Goal: Task Accomplishment & Management: Manage account settings

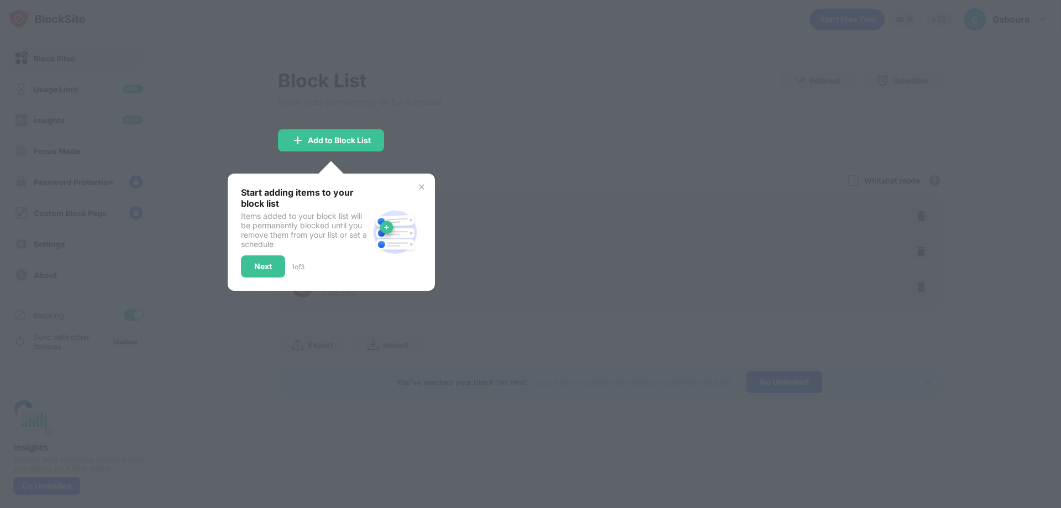
click at [508, 211] on div at bounding box center [530, 254] width 1061 height 508
click at [423, 188] on img at bounding box center [421, 186] width 9 height 9
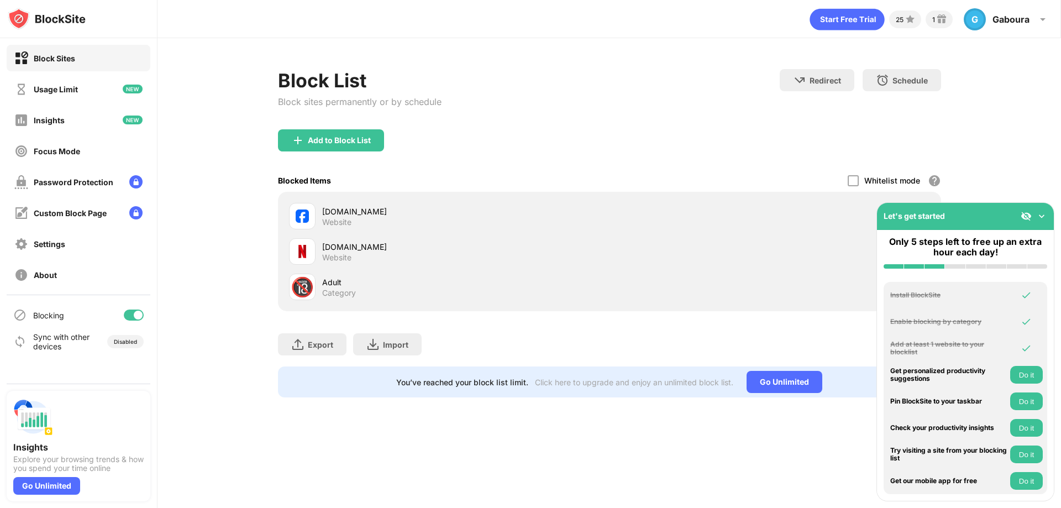
click at [330, 210] on div "facebook.com" at bounding box center [465, 212] width 287 height 12
click at [343, 212] on div "facebook.com" at bounding box center [465, 212] width 287 height 12
drag, startPoint x: 343, startPoint y: 212, endPoint x: 636, endPoint y: 339, distance: 319.2
click at [636, 339] on div "Export Export Files (for websites items only) Import Import Files (for websites…" at bounding box center [609, 338] width 663 height 55
click at [321, 343] on div "Export" at bounding box center [320, 344] width 25 height 9
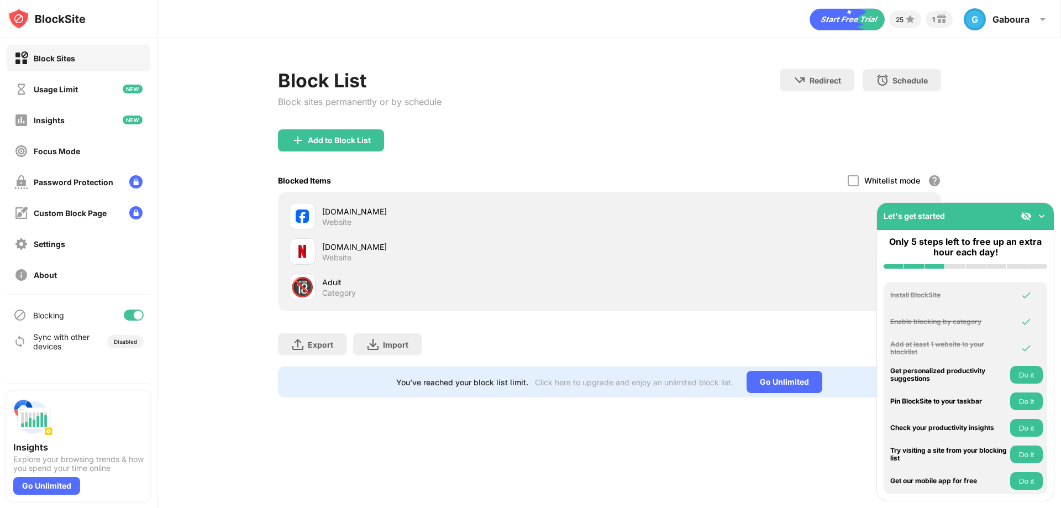
drag, startPoint x: 349, startPoint y: 215, endPoint x: 326, endPoint y: 243, distance: 37.0
click at [324, 237] on div "netflix.com Website" at bounding box center [610, 251] width 650 height 35
click at [332, 291] on div "Category" at bounding box center [339, 293] width 34 height 10
click at [332, 288] on div "Category" at bounding box center [339, 293] width 34 height 10
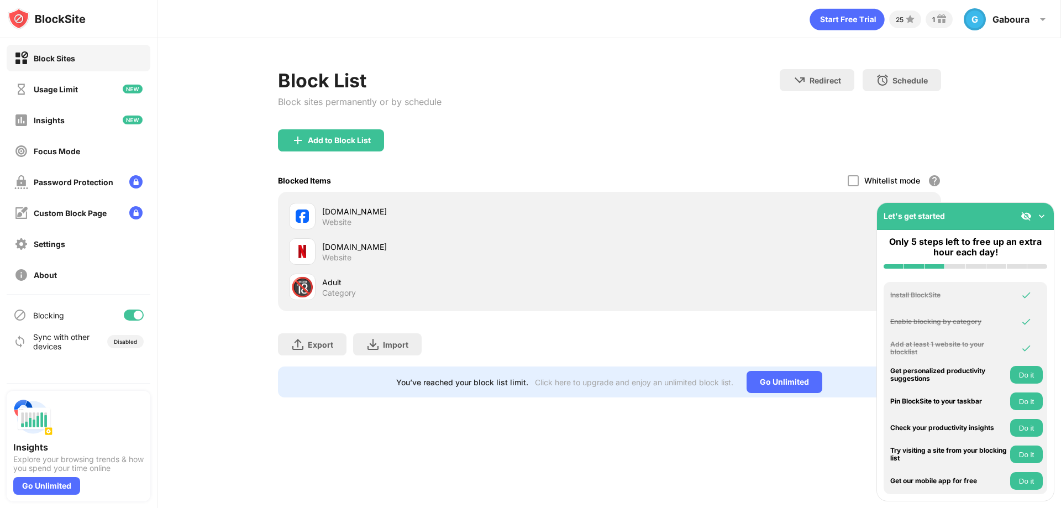
click at [327, 282] on div "Adult" at bounding box center [465, 282] width 287 height 12
click at [310, 287] on div "🔞" at bounding box center [302, 287] width 23 height 23
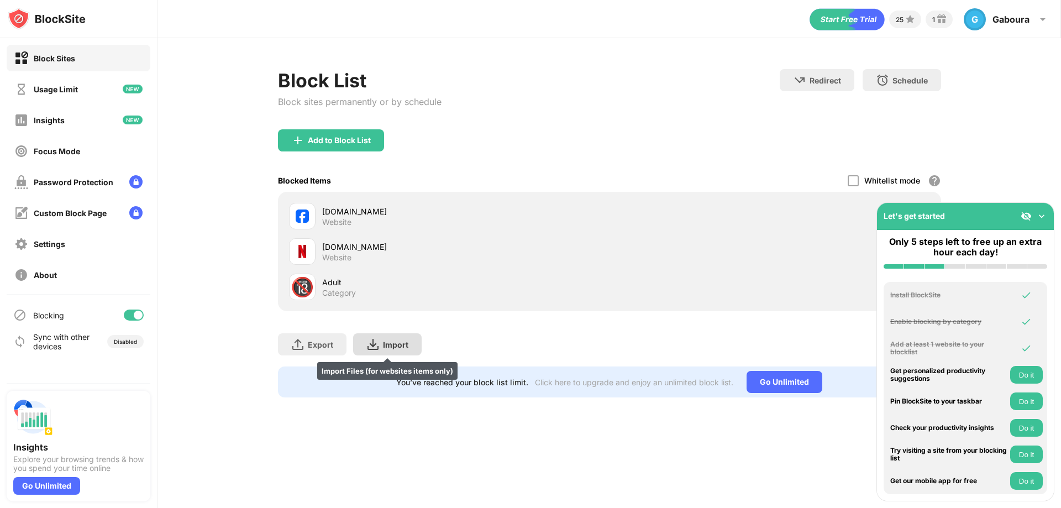
click at [368, 351] on div "Import Import Files (for websites items only)" at bounding box center [387, 344] width 69 height 22
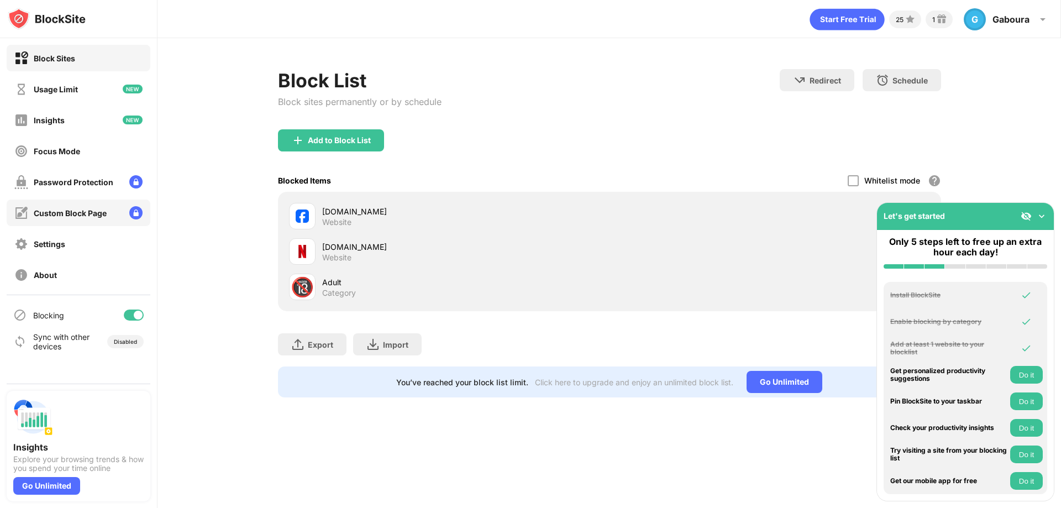
click at [83, 212] on div "Custom Block Page" at bounding box center [70, 212] width 73 height 9
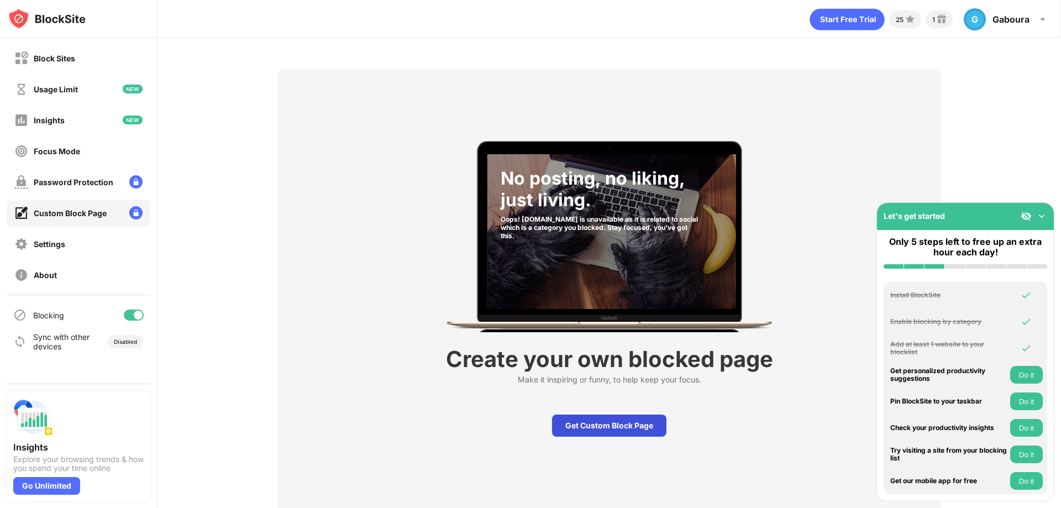
click at [597, 429] on div "Get Custom Block Page" at bounding box center [609, 426] width 114 height 22
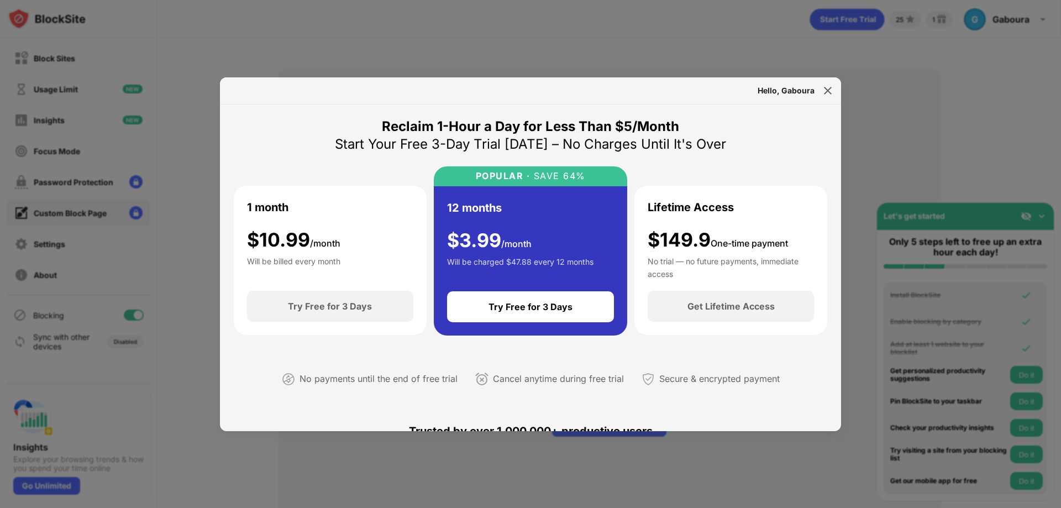
click at [849, 106] on div at bounding box center [530, 254] width 1061 height 508
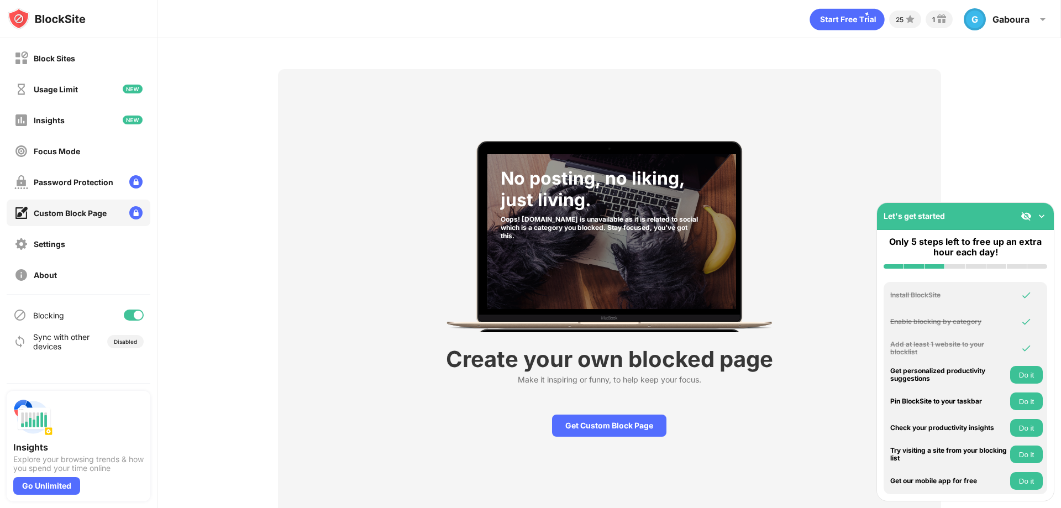
click at [131, 312] on div at bounding box center [134, 315] width 20 height 11
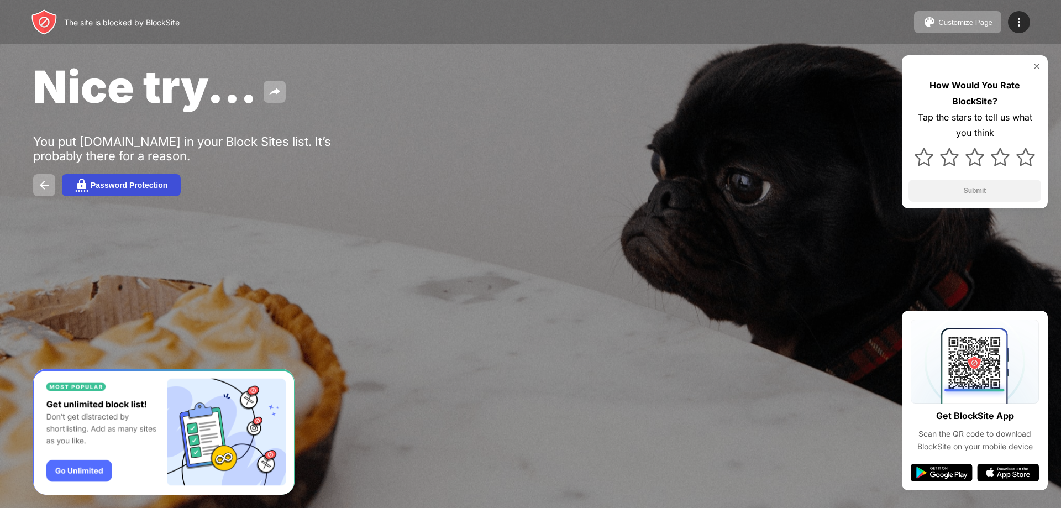
click at [90, 191] on button "Password Protection" at bounding box center [121, 185] width 119 height 22
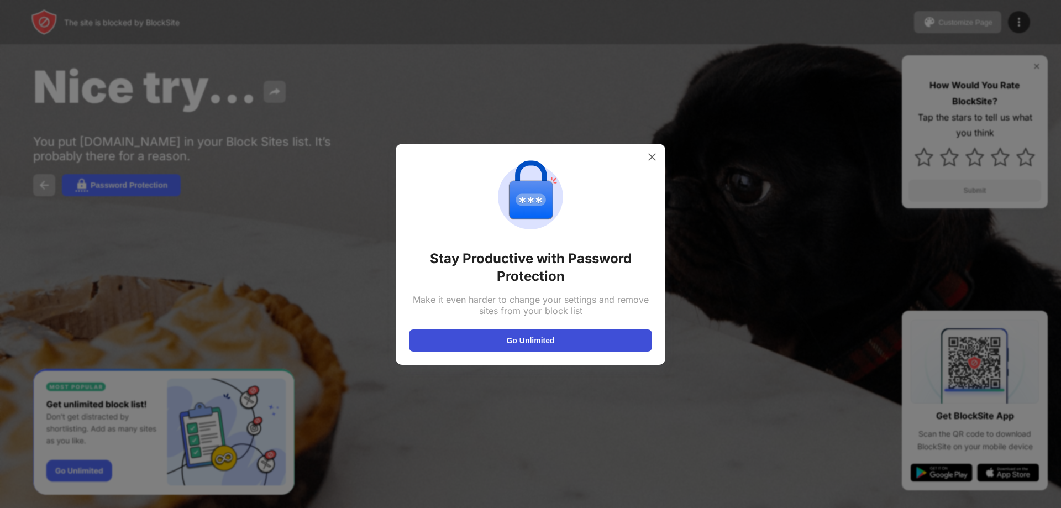
click at [507, 339] on button "Go Unlimited" at bounding box center [530, 341] width 243 height 22
click at [658, 155] on div at bounding box center [653, 157] width 18 height 18
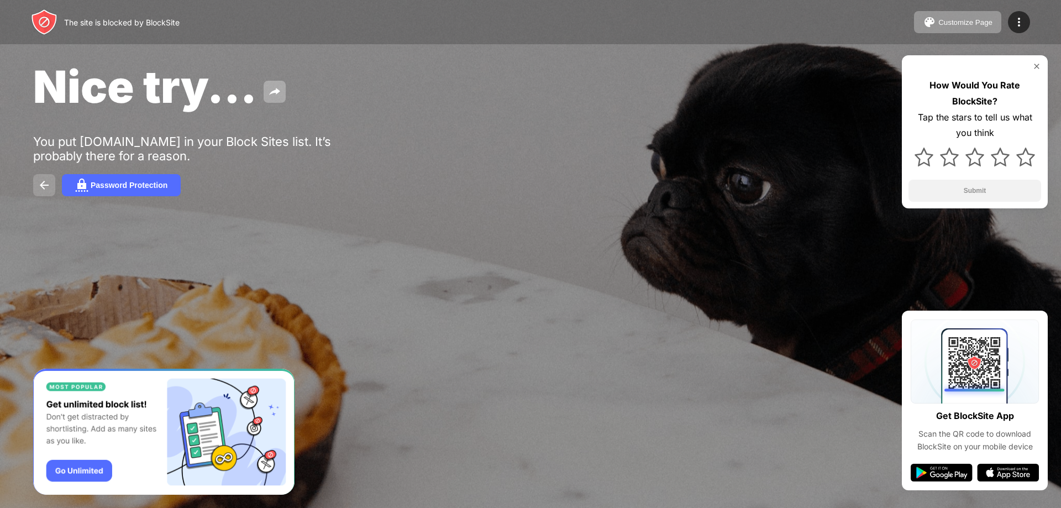
click at [48, 189] on img at bounding box center [44, 185] width 13 height 13
